Goal: Obtain resource: Download file/media

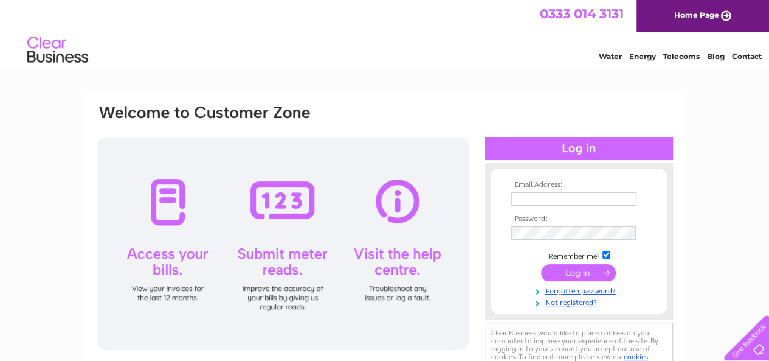
type input "alistair@kathrynsargent.com"
click at [562, 269] on input "submit" at bounding box center [578, 272] width 75 height 17
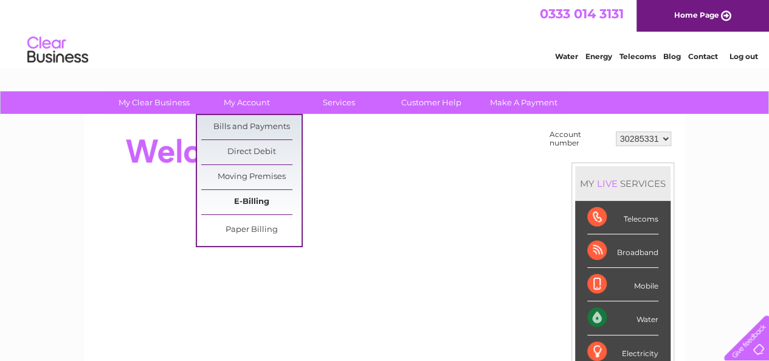
click at [252, 199] on link "E-Billing" at bounding box center [251, 202] width 100 height 24
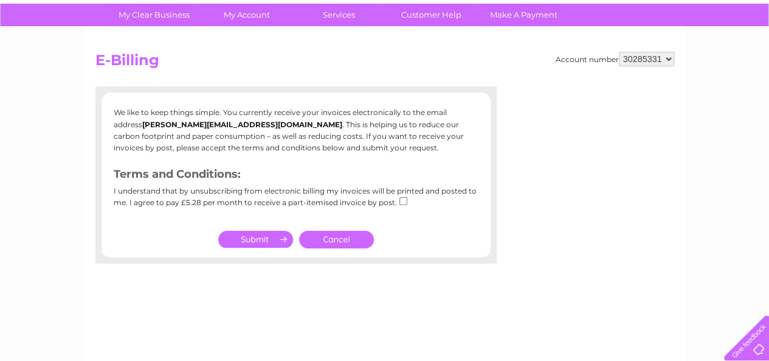
scroll to position [71, 0]
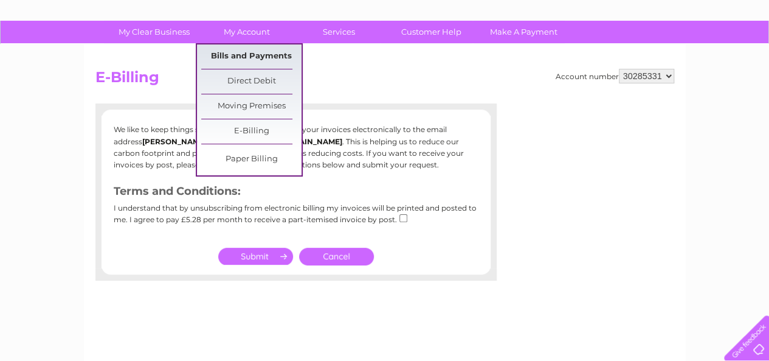
click at [253, 57] on link "Bills and Payments" at bounding box center [251, 56] width 100 height 24
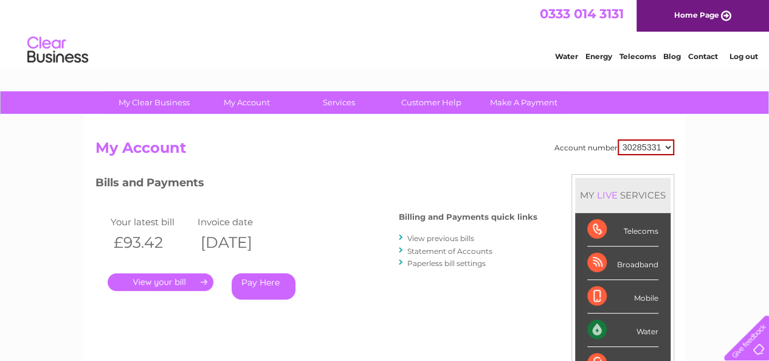
click at [452, 238] on link "View previous bills" at bounding box center [440, 238] width 67 height 9
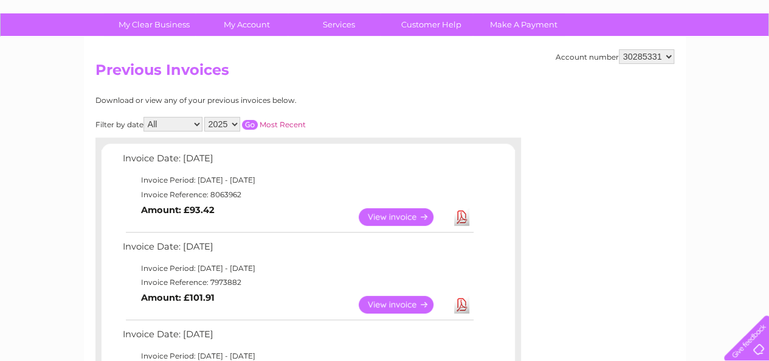
scroll to position [170, 0]
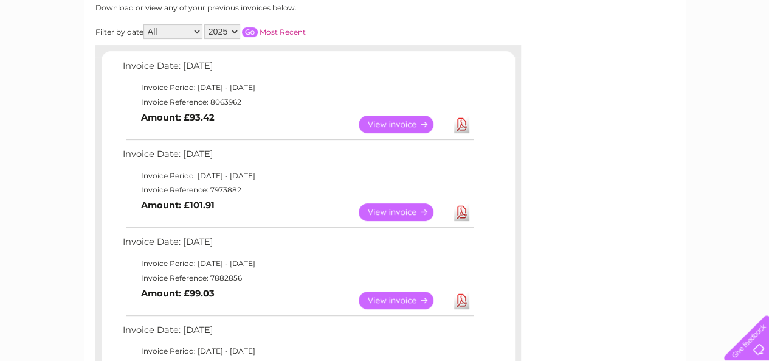
click at [461, 212] on link "Download" at bounding box center [461, 212] width 15 height 18
click at [465, 126] on link "Download" at bounding box center [461, 125] width 15 height 18
click at [462, 123] on link "Download" at bounding box center [461, 125] width 15 height 18
